Goal: Navigation & Orientation: Find specific page/section

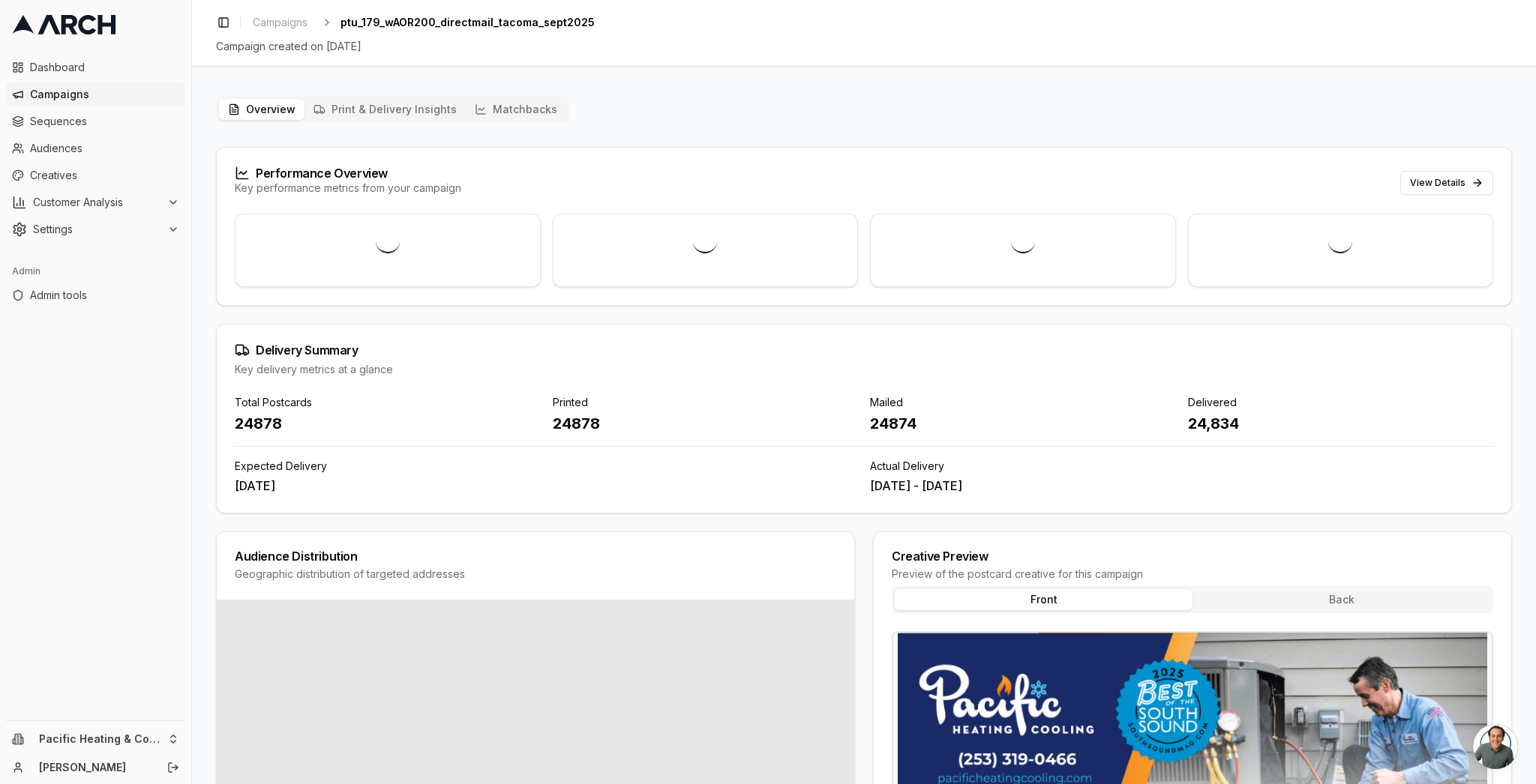
click at [530, 106] on button "Matchbacks" at bounding box center [516, 110] width 100 height 21
